Goal: Transaction & Acquisition: Download file/media

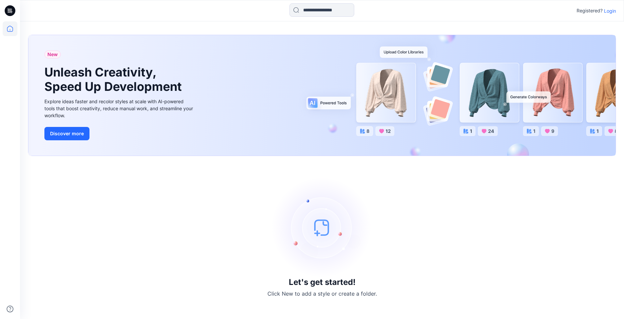
drag, startPoint x: 613, startPoint y: 12, endPoint x: 608, endPoint y: 8, distance: 6.7
click at [613, 12] on p "Login" at bounding box center [610, 10] width 12 height 7
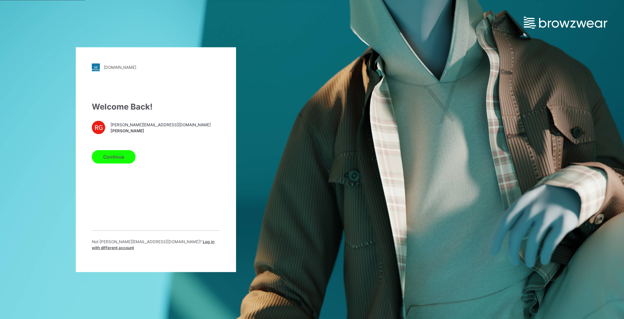
click at [116, 159] on button "Continue" at bounding box center [114, 156] width 44 height 13
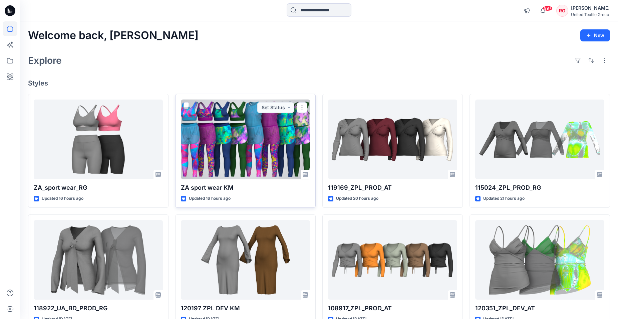
click at [254, 138] on div at bounding box center [245, 139] width 129 height 80
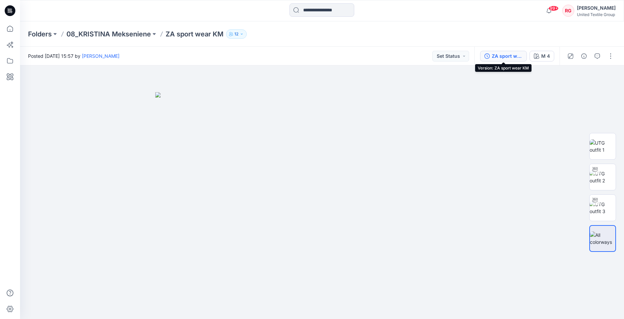
click at [506, 56] on div "ZA sport wear KM" at bounding box center [507, 55] width 31 height 7
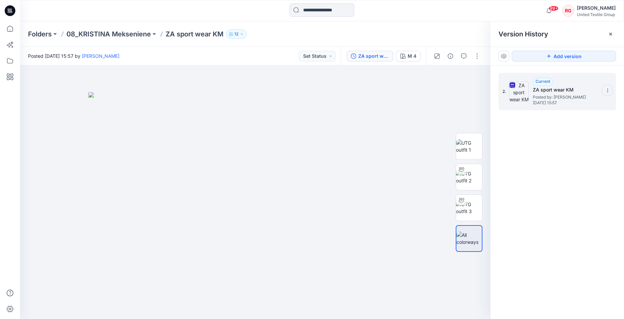
click at [606, 89] on icon at bounding box center [607, 90] width 5 height 5
click at [588, 104] on span "Download Source BW File" at bounding box center [574, 103] width 56 height 8
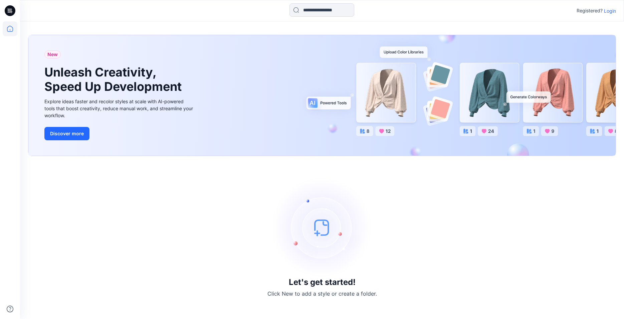
click at [606, 10] on p "Login" at bounding box center [610, 10] width 12 height 7
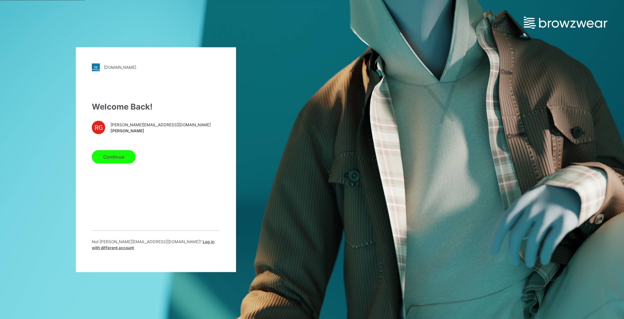
click at [112, 159] on button "Continue" at bounding box center [114, 156] width 44 height 13
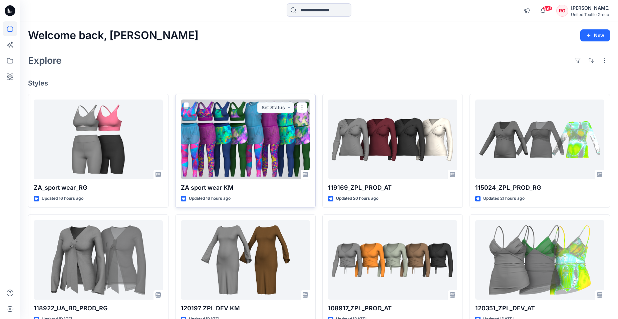
click at [259, 149] on div at bounding box center [245, 139] width 129 height 80
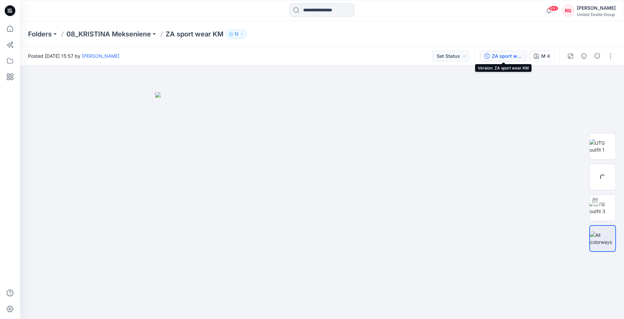
click at [499, 56] on div "ZA sport wear KM" at bounding box center [507, 55] width 31 height 7
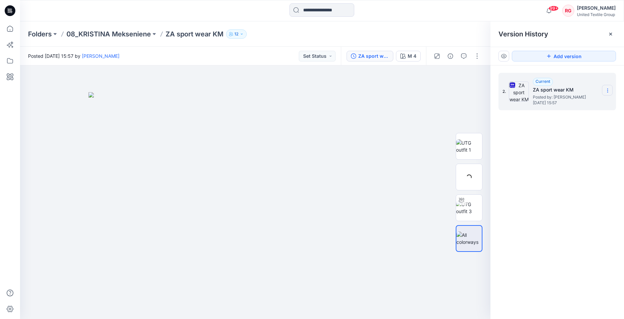
click at [606, 90] on icon at bounding box center [607, 90] width 5 height 5
click at [585, 104] on span "Download Source BW File" at bounding box center [574, 103] width 56 height 8
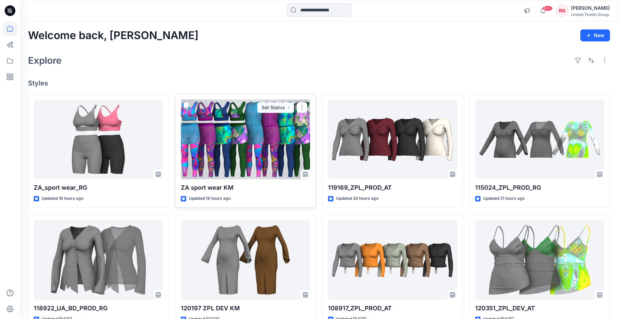
click at [226, 135] on div at bounding box center [245, 139] width 129 height 80
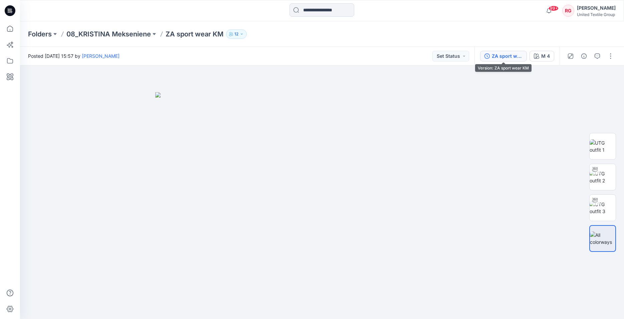
click at [508, 57] on div "ZA sport wear KM" at bounding box center [507, 55] width 31 height 7
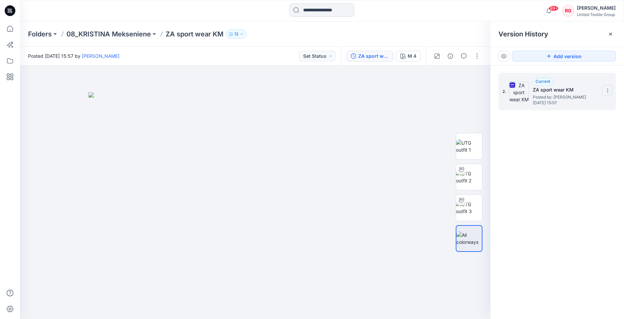
click at [608, 90] on icon at bounding box center [607, 90] width 5 height 5
click at [578, 104] on span "Download Source BW File" at bounding box center [574, 103] width 56 height 8
